Goal: Task Accomplishment & Management: Manage account settings

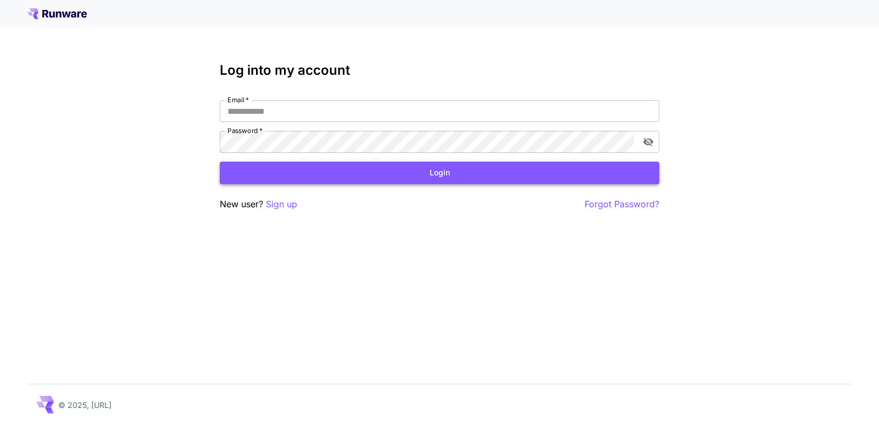
type input "**********"
click at [448, 172] on button "Login" at bounding box center [439, 172] width 439 height 23
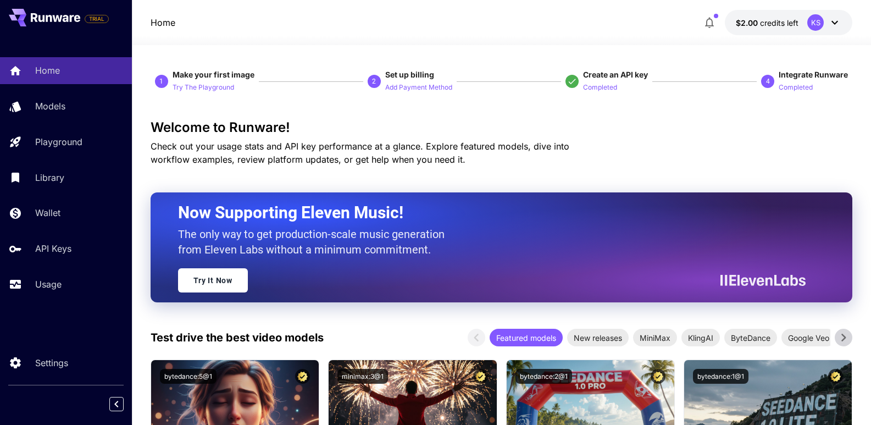
click at [831, 18] on icon at bounding box center [834, 22] width 13 height 13
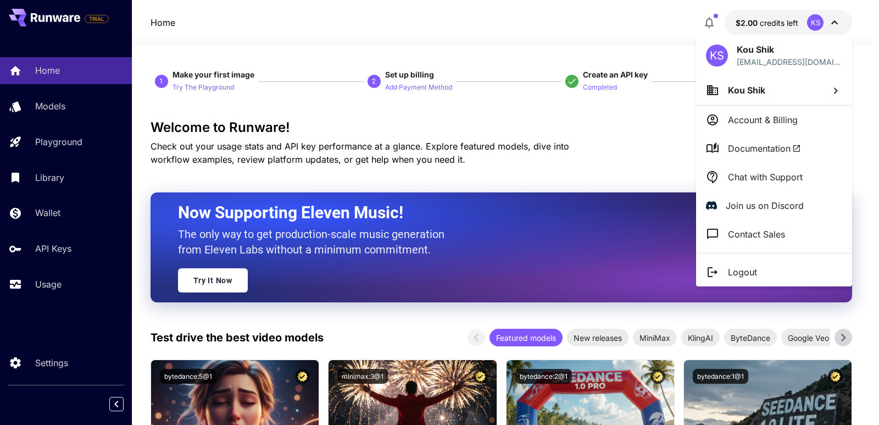
click at [770, 118] on p "Account & Billing" at bounding box center [763, 119] width 70 height 13
